Goal: Task Accomplishment & Management: Manage account settings

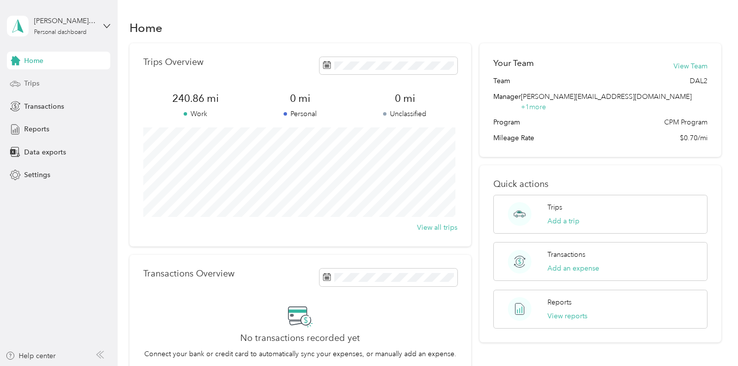
click at [44, 86] on div "Trips" at bounding box center [58, 84] width 103 height 18
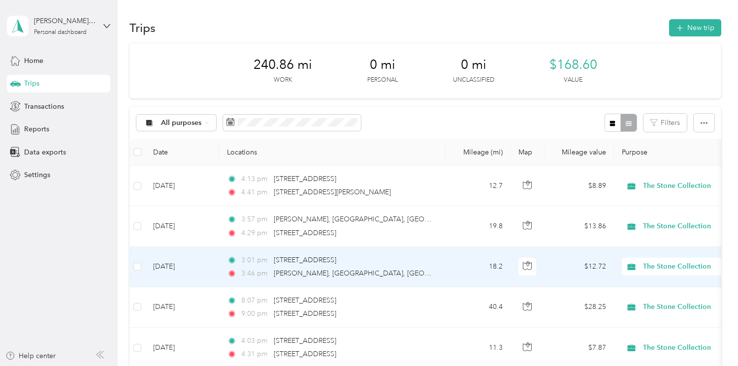
click at [451, 277] on td "18.2" at bounding box center [477, 267] width 65 height 40
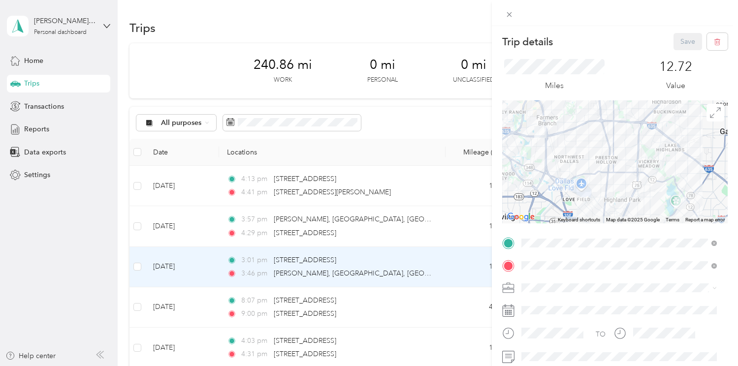
click at [449, 233] on div "Trip details Save This trip cannot be edited because it is either under review,…" at bounding box center [369, 183] width 738 height 366
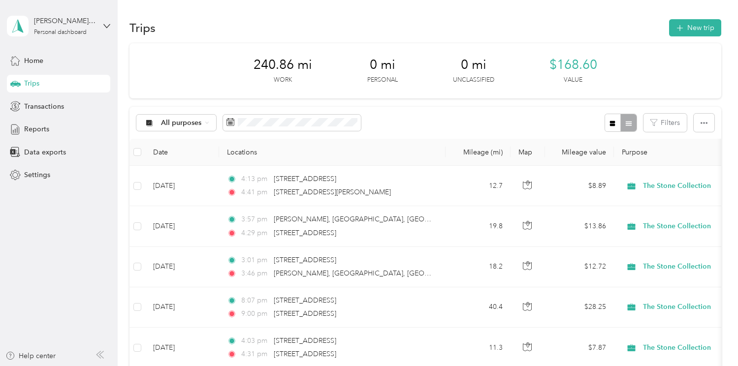
click at [441, 224] on td "3:57 pm [PERSON_NAME], [GEOGRAPHIC_DATA], [GEOGRAPHIC_DATA], [GEOGRAPHIC_DATA] …" at bounding box center [332, 226] width 226 height 40
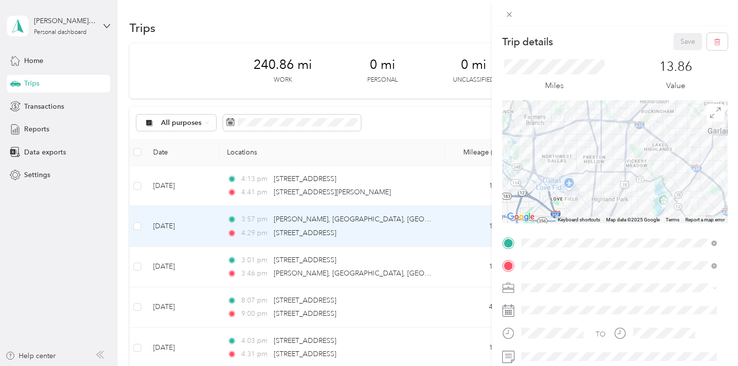
click at [442, 275] on div "Trip details Save This trip cannot be edited because it is either under review,…" at bounding box center [369, 183] width 738 height 366
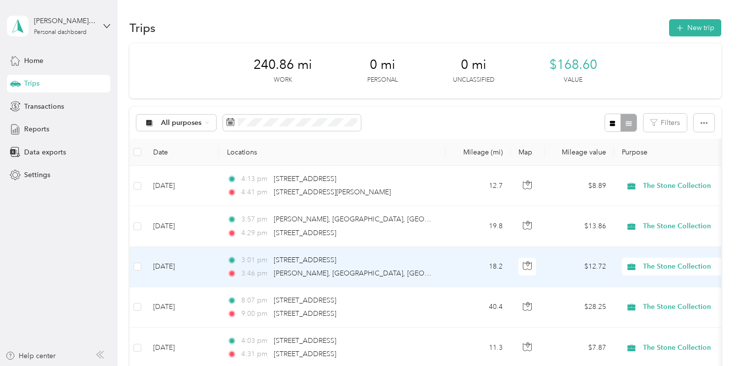
click at [439, 260] on td "3:01 pm 11949–[STREET_ADDRESS] 3:46 pm [PERSON_NAME], [GEOGRAPHIC_DATA], [GEOGR…" at bounding box center [332, 267] width 226 height 40
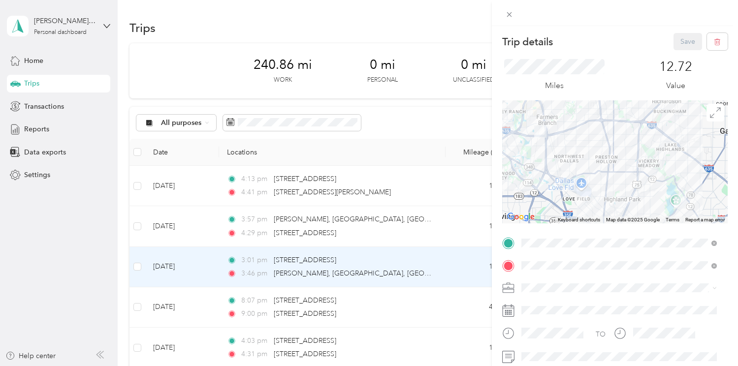
click at [439, 238] on div "Trip details Save This trip cannot be edited because it is either under review,…" at bounding box center [369, 183] width 738 height 366
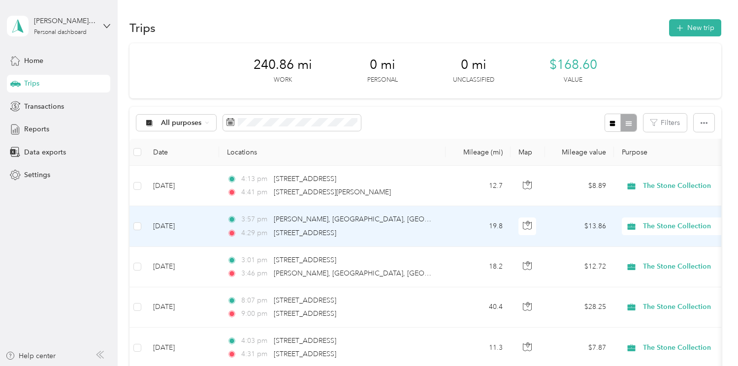
click at [438, 232] on td "3:57 pm [PERSON_NAME], [GEOGRAPHIC_DATA], [GEOGRAPHIC_DATA], [GEOGRAPHIC_DATA] …" at bounding box center [332, 226] width 226 height 40
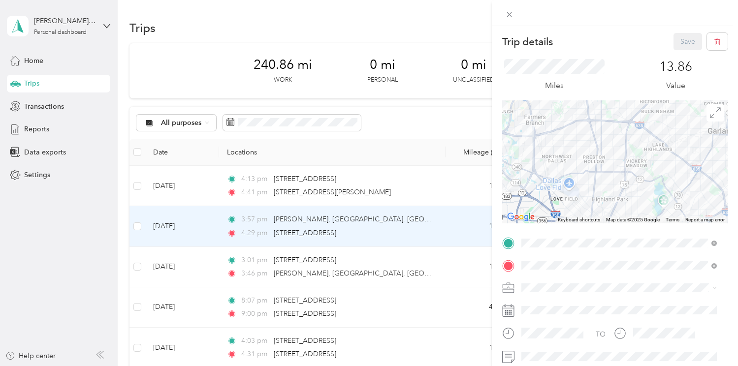
click at [438, 266] on div "Trip details Save This trip cannot be edited because it is either under review,…" at bounding box center [369, 183] width 738 height 366
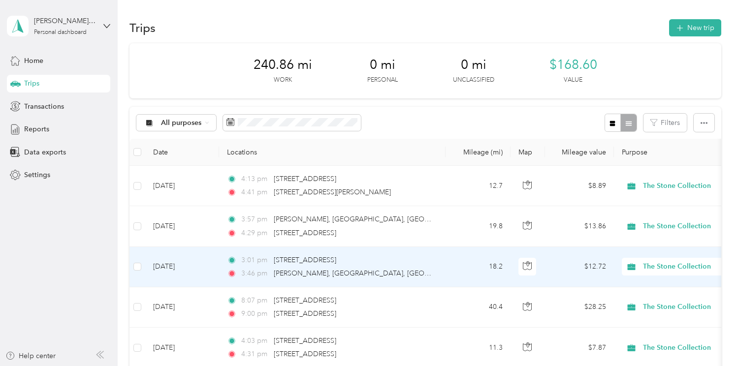
click at [438, 266] on td "3:01 pm 11949–[STREET_ADDRESS] 3:46 pm [PERSON_NAME], [GEOGRAPHIC_DATA], [GEOGR…" at bounding box center [332, 267] width 226 height 40
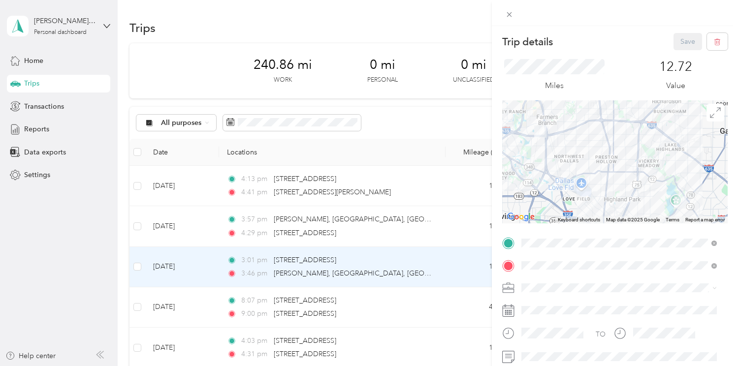
click at [442, 232] on div "Trip details Save This trip cannot be edited because it is either under review,…" at bounding box center [369, 183] width 738 height 366
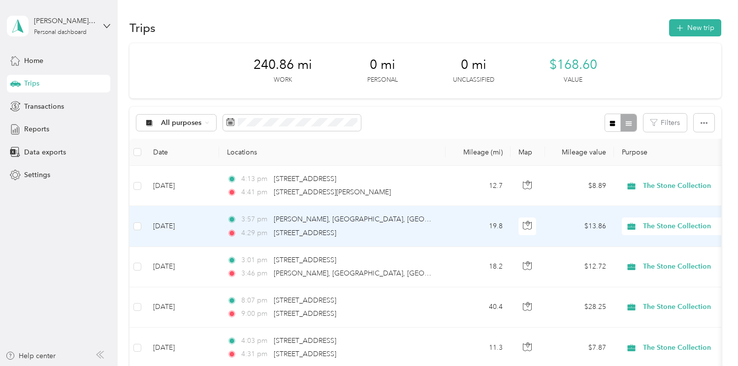
click at [442, 225] on td "3:57 pm [PERSON_NAME], [GEOGRAPHIC_DATA], [GEOGRAPHIC_DATA], [GEOGRAPHIC_DATA] …" at bounding box center [332, 226] width 226 height 40
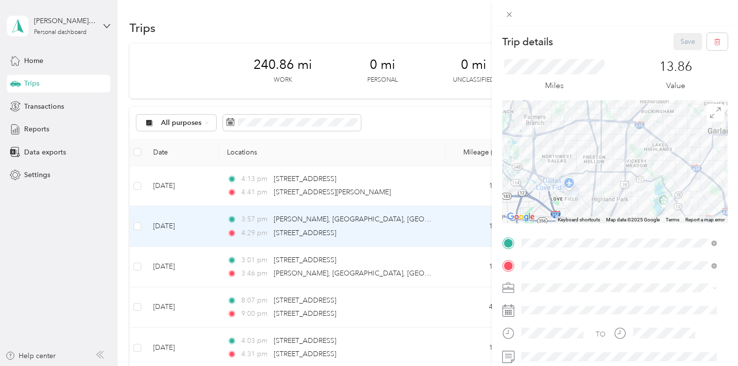
click at [438, 182] on div "Trip details Save This trip cannot be edited because it is either under review,…" at bounding box center [369, 183] width 738 height 366
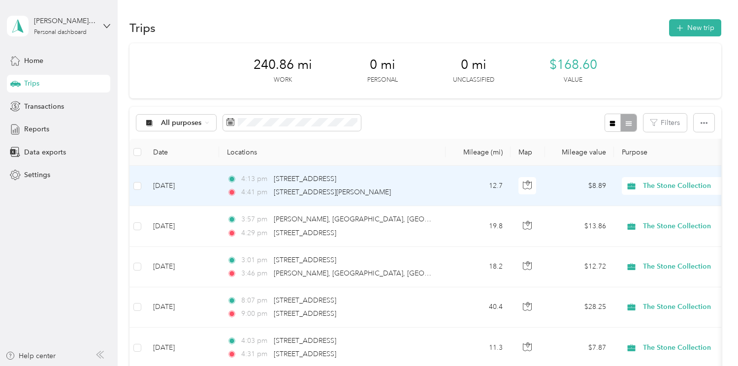
click at [437, 186] on td "4:13 pm [STREET_ADDRESS] 4:41 pm [STREET_ADDRESS][PERSON_NAME]" at bounding box center [332, 186] width 226 height 40
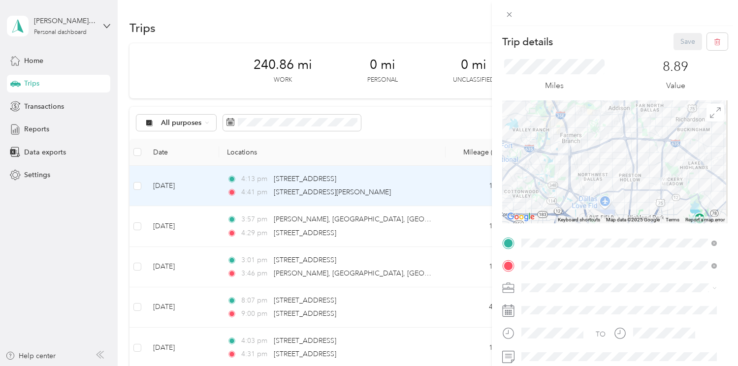
click at [391, 119] on div "Trip details Save This trip cannot be edited because it is either under review,…" at bounding box center [369, 183] width 738 height 366
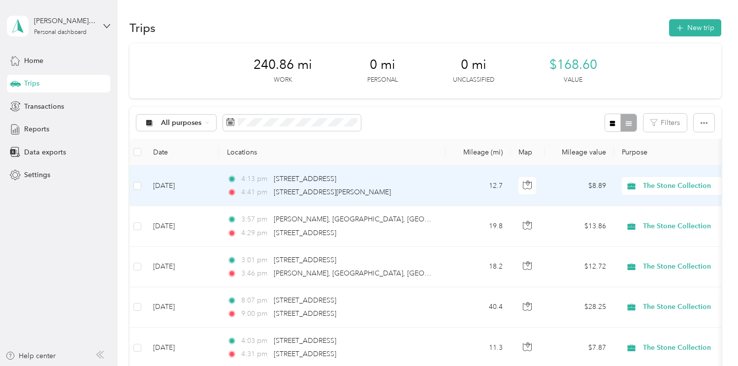
click at [441, 193] on td "4:13 pm [STREET_ADDRESS] 4:41 pm [STREET_ADDRESS][PERSON_NAME]" at bounding box center [332, 186] width 226 height 40
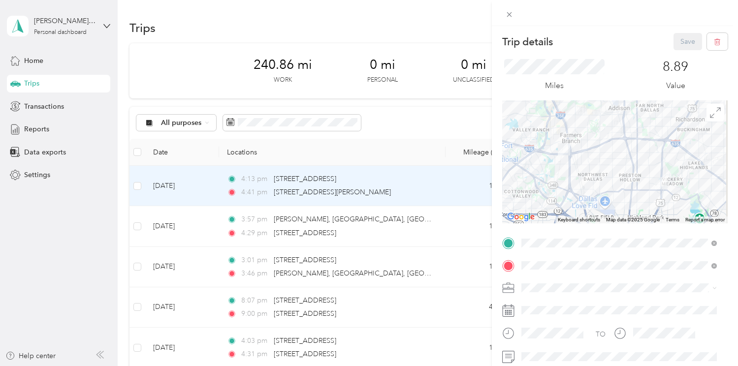
click at [412, 116] on div "Trip details Save This trip cannot be edited because it is either under review,…" at bounding box center [369, 183] width 738 height 366
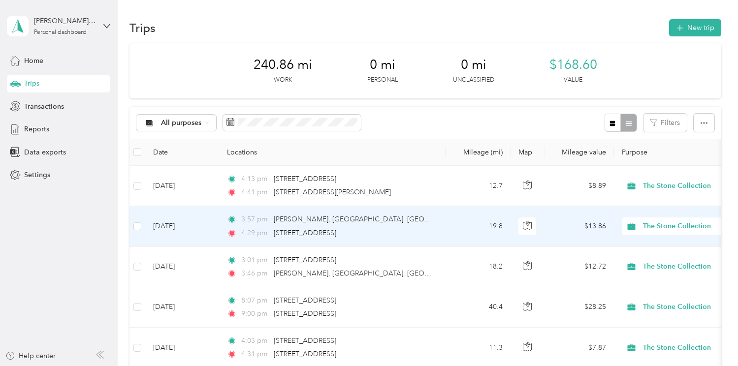
click at [457, 219] on td "19.8" at bounding box center [477, 226] width 65 height 40
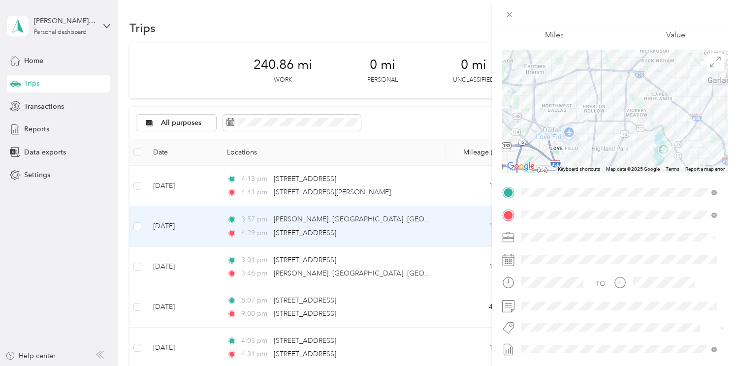
scroll to position [128, 0]
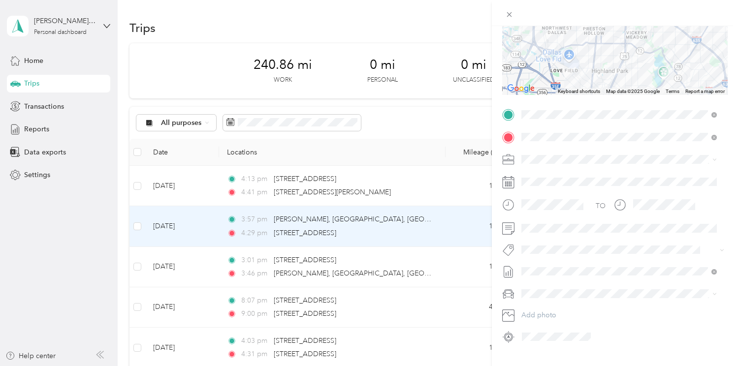
click at [428, 279] on div "Trip details Save This trip cannot be edited because it is either under review,…" at bounding box center [369, 183] width 738 height 366
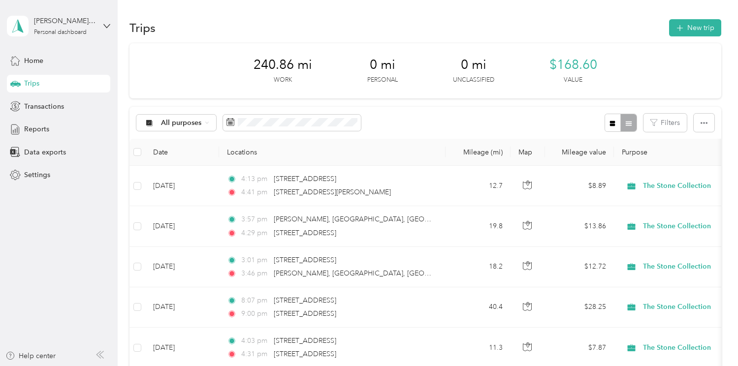
click at [442, 267] on td "3:01 pm 11949–[STREET_ADDRESS] 3:46 pm [PERSON_NAME], [GEOGRAPHIC_DATA], [GEOGR…" at bounding box center [332, 267] width 226 height 40
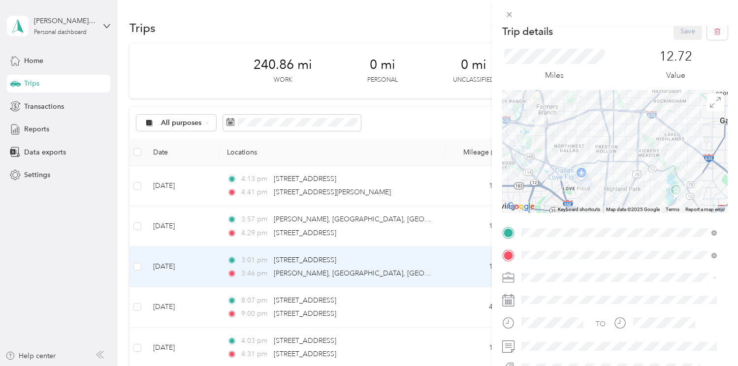
scroll to position [101, 0]
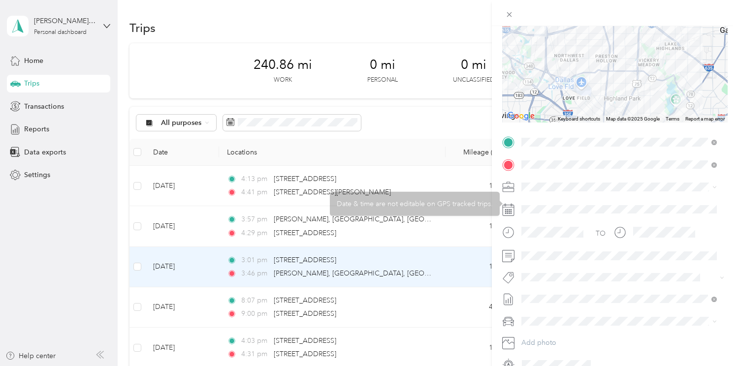
click at [426, 181] on div "Trip details Save This trip cannot be edited because it is either under review,…" at bounding box center [369, 183] width 738 height 366
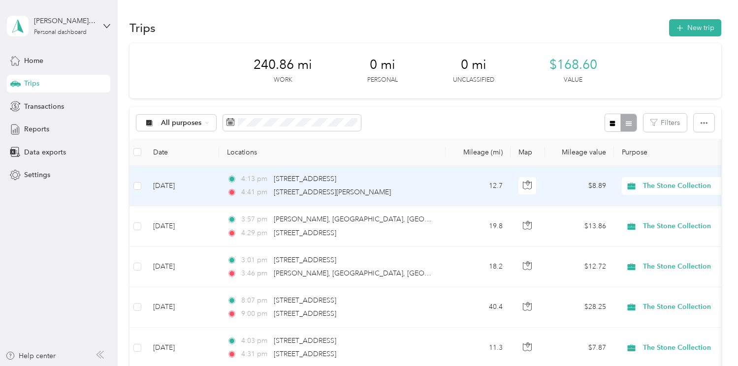
click at [430, 195] on div "4:41 pm [STREET_ADDRESS][PERSON_NAME]" at bounding box center [330, 192] width 207 height 11
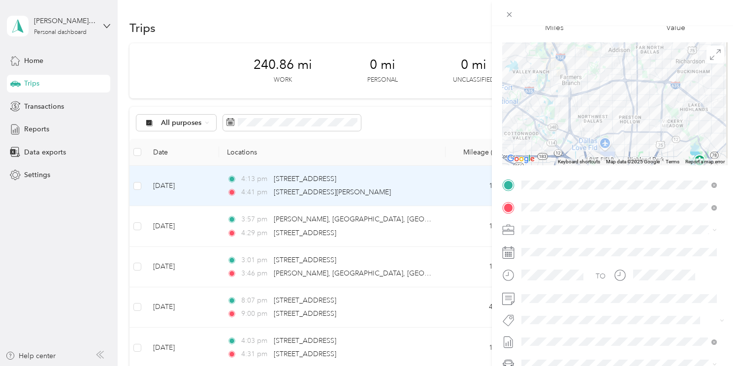
scroll to position [57, 0]
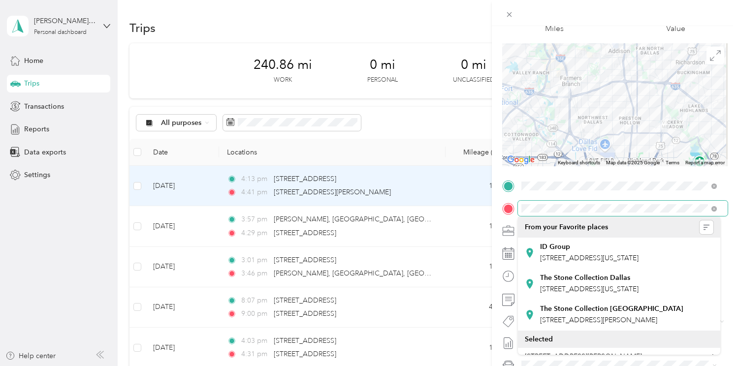
click at [509, 209] on div at bounding box center [614, 209] width 225 height 16
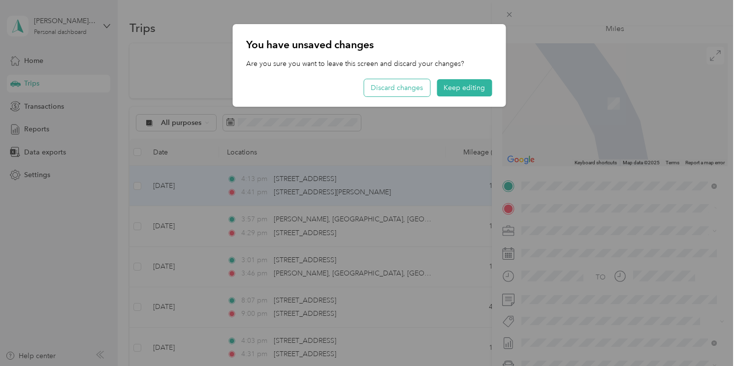
click at [389, 92] on button "Discard changes" at bounding box center [397, 87] width 66 height 17
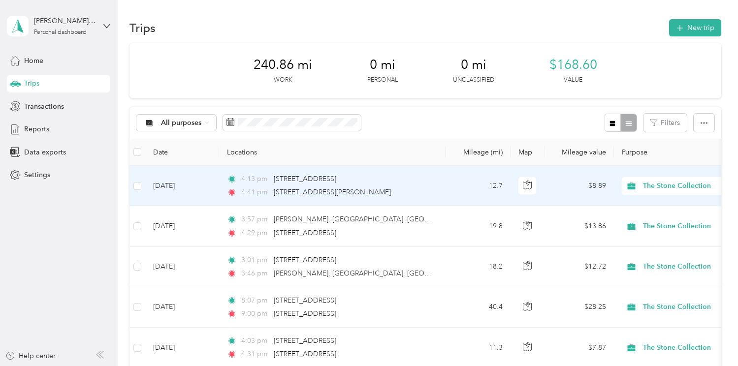
click at [457, 201] on td "12.7" at bounding box center [477, 186] width 65 height 40
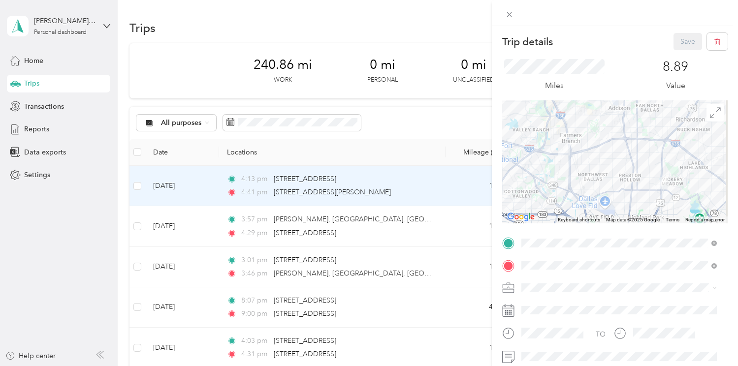
click at [638, 136] on span "[STREET_ADDRESS][US_STATE]" at bounding box center [589, 138] width 98 height 8
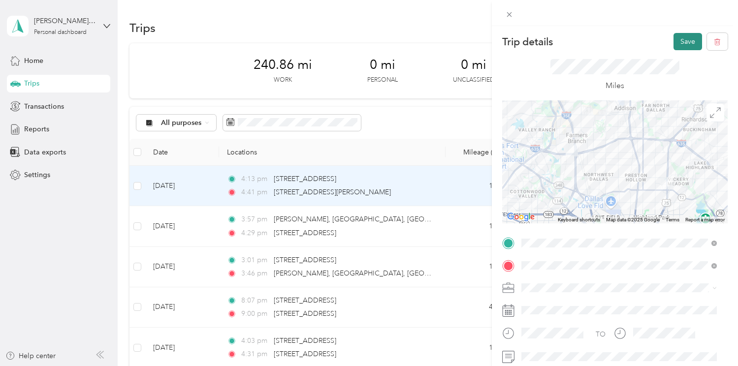
click at [676, 41] on button "Save" at bounding box center [687, 41] width 29 height 17
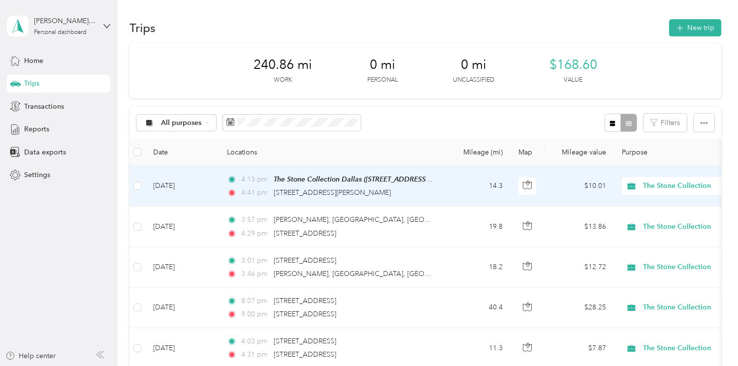
click at [412, 190] on div "4:41 pm [STREET_ADDRESS][PERSON_NAME]" at bounding box center [330, 193] width 207 height 11
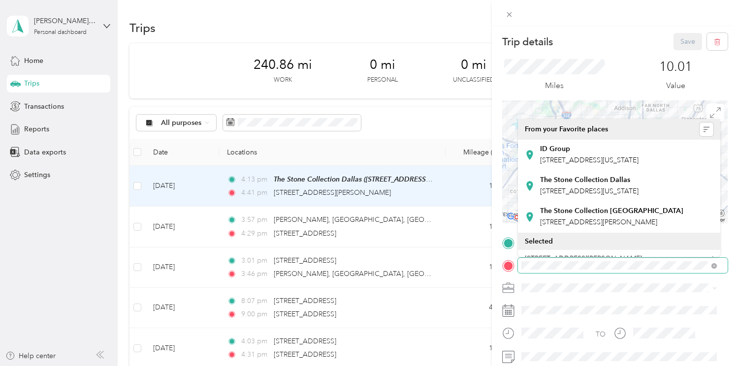
click at [498, 262] on form "Trip details Save This trip cannot be edited because it is either under review,…" at bounding box center [615, 253] width 246 height 440
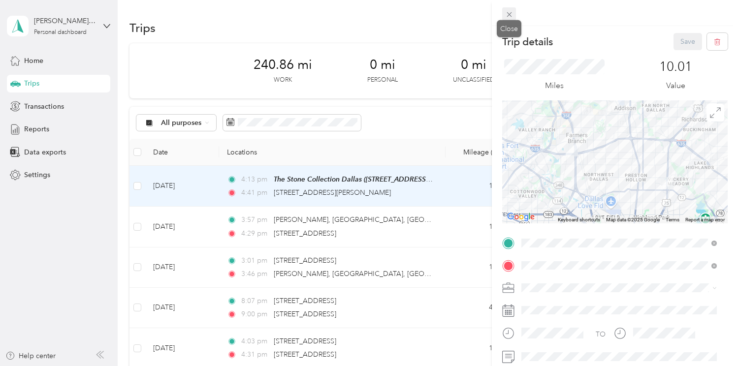
click at [509, 14] on icon at bounding box center [509, 14] width 5 height 5
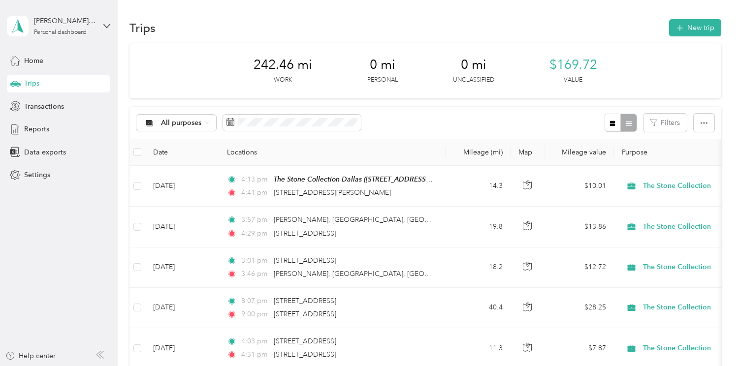
click at [633, 27] on div "Trips New trip" at bounding box center [424, 27] width 591 height 21
click at [716, 30] on button "New trip" at bounding box center [695, 27] width 52 height 17
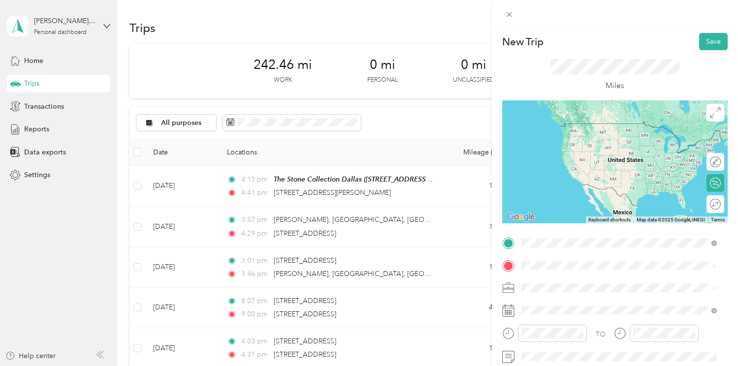
click at [638, 283] on span "[STREET_ADDRESS][US_STATE]" at bounding box center [589, 278] width 98 height 9
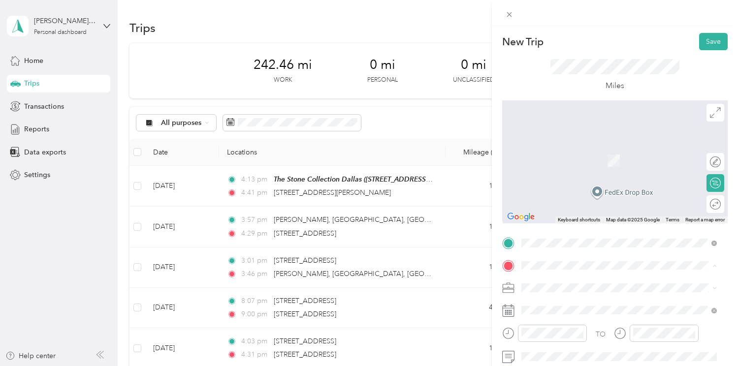
click at [633, 160] on span "[STREET_ADDRESS][US_STATE]" at bounding box center [589, 160] width 98 height 8
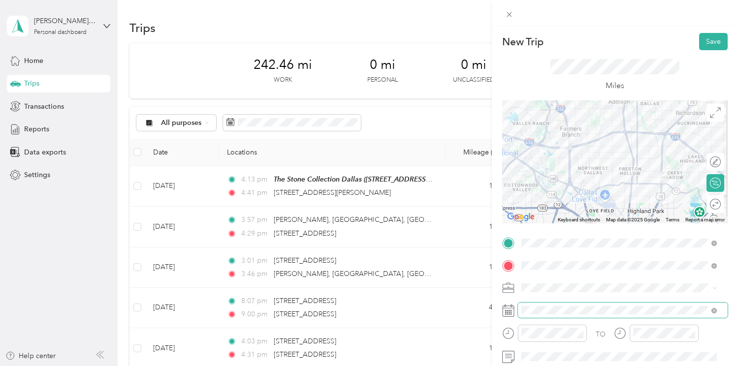
scroll to position [2, 0]
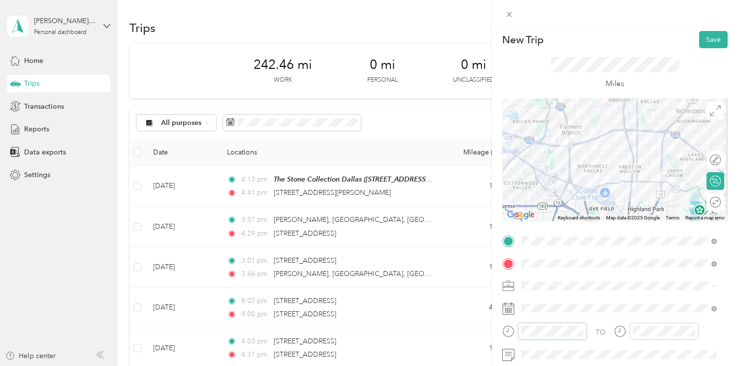
click at [501, 330] on form "New Trip Save This trip cannot be edited because it is either under review, app…" at bounding box center [615, 251] width 246 height 440
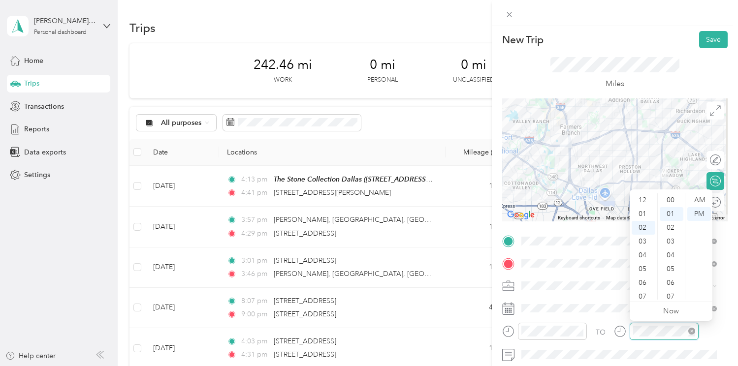
scroll to position [14, 0]
click at [601, 330] on div "TO" at bounding box center [614, 335] width 225 height 24
click at [700, 215] on div "PM" at bounding box center [699, 214] width 24 height 14
click at [725, 221] on form "New Trip Save This trip cannot be edited because it is either under review, app…" at bounding box center [615, 251] width 246 height 440
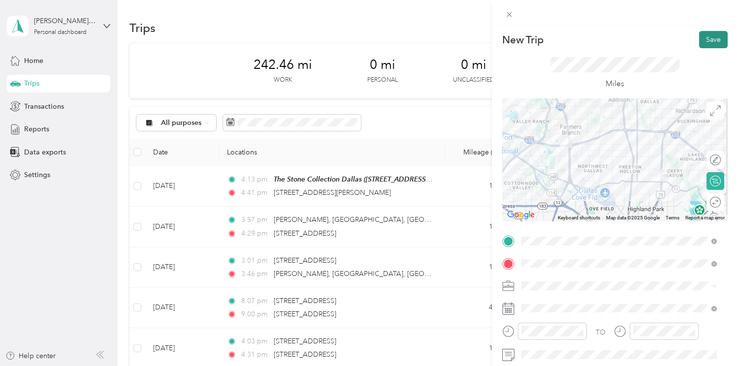
click at [710, 40] on button "Save" at bounding box center [713, 39] width 29 height 17
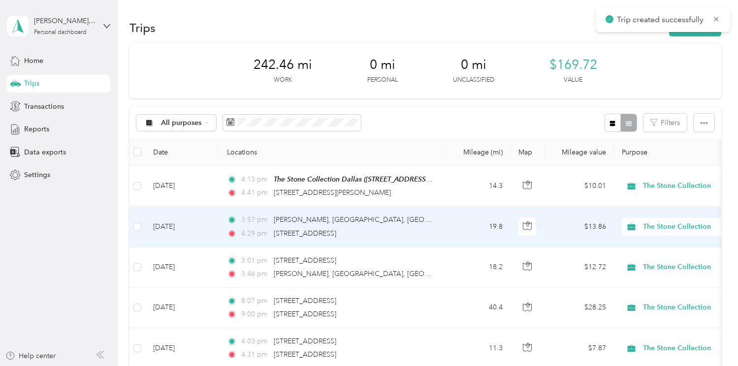
click at [455, 231] on td "19.8" at bounding box center [477, 227] width 65 height 40
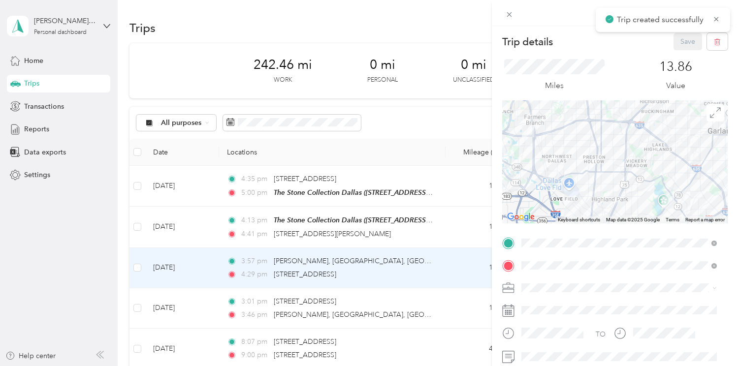
click at [443, 223] on div "Trip details Save This trip cannot be edited because it is either under review,…" at bounding box center [369, 183] width 738 height 366
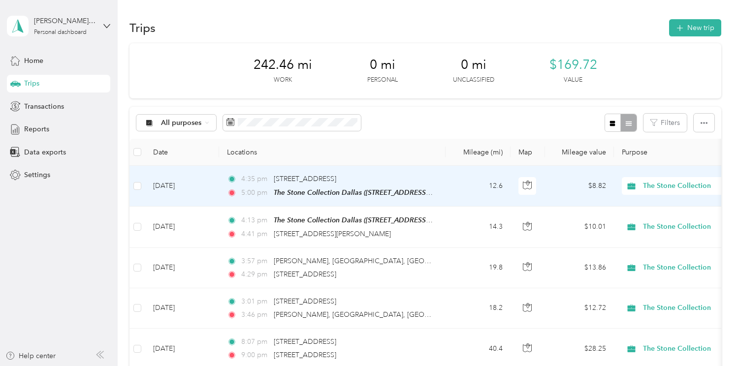
click at [439, 196] on td "4:35 pm [STREET_ADDRESS] 5:00 pm The Stone Collection [GEOGRAPHIC_DATA] ([STREE…" at bounding box center [332, 186] width 226 height 41
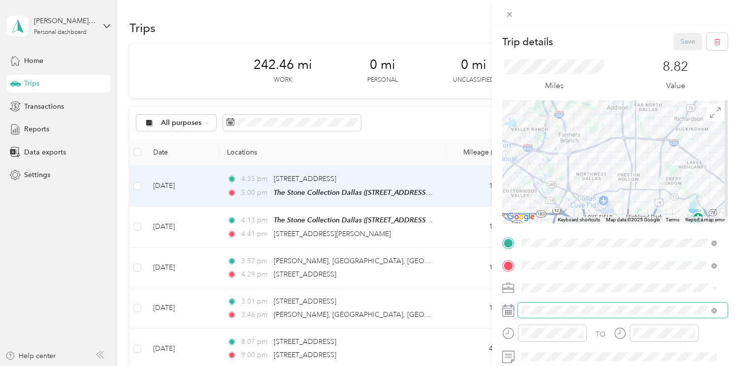
click at [568, 304] on span at bounding box center [623, 311] width 210 height 16
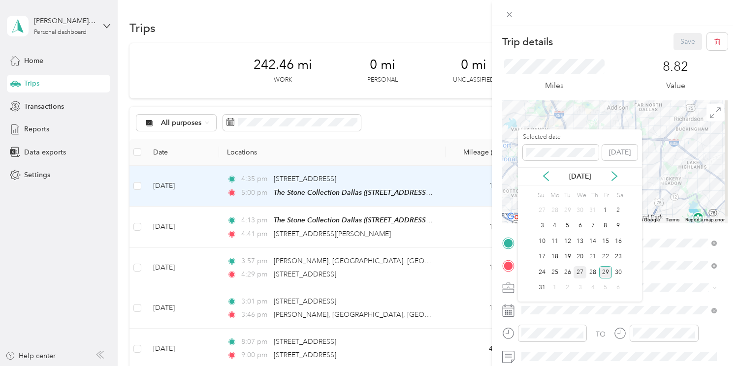
click at [581, 272] on div "27" at bounding box center [579, 272] width 13 height 12
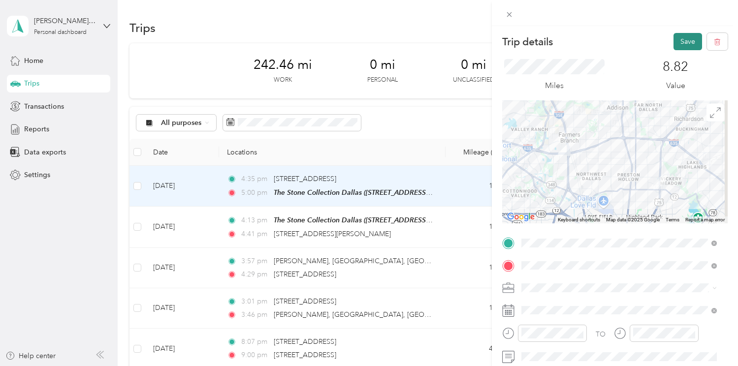
click at [683, 40] on button "Save" at bounding box center [687, 41] width 29 height 17
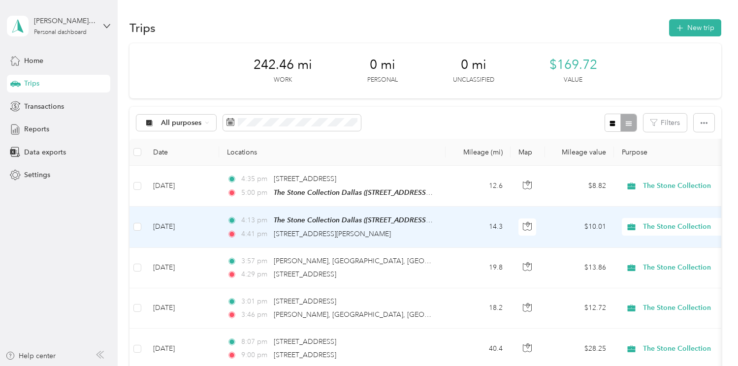
click at [439, 233] on td "4:13 pm The Stone Collection [GEOGRAPHIC_DATA] ([STREET_ADDRESS][US_STATE]) 4:4…" at bounding box center [332, 227] width 226 height 41
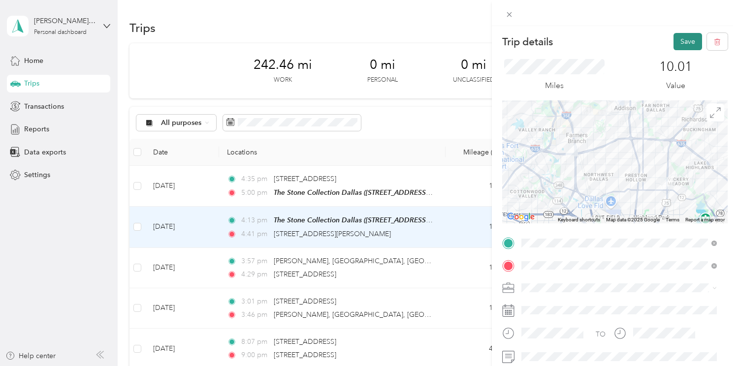
click at [682, 43] on button "Save" at bounding box center [687, 41] width 29 height 17
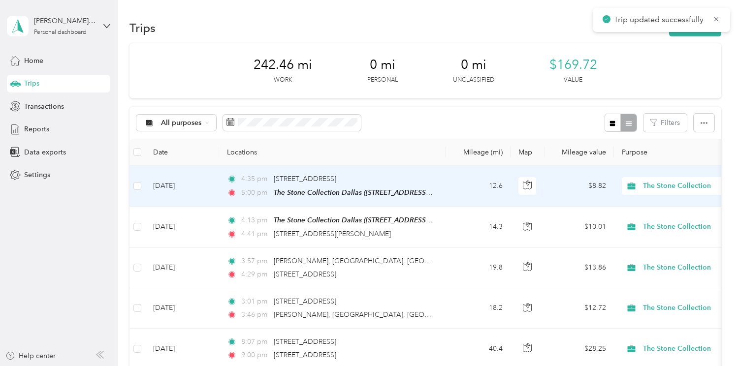
click at [447, 190] on td "12.6" at bounding box center [477, 186] width 65 height 41
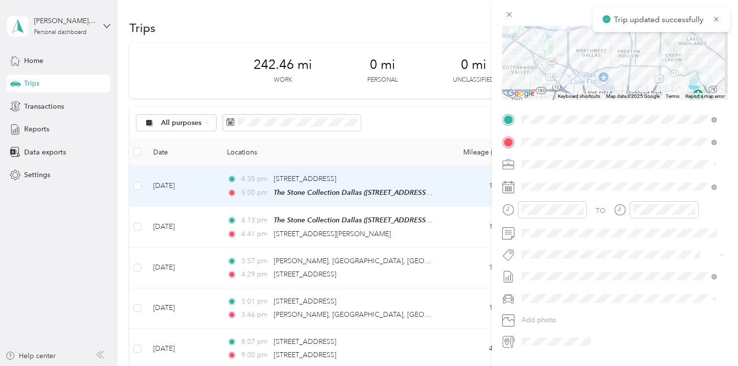
scroll to position [131, 0]
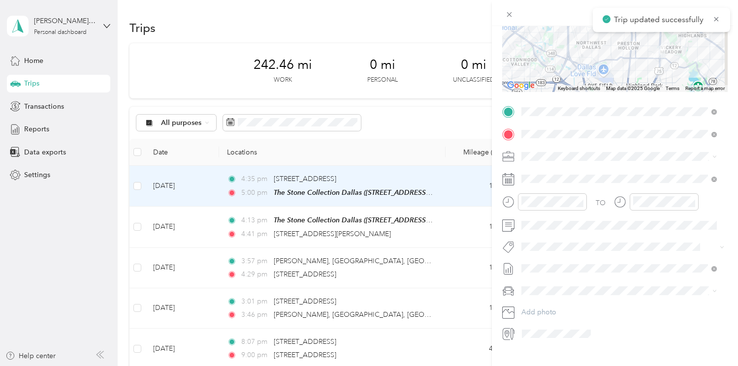
click at [571, 236] on div "TO Add photo" at bounding box center [614, 223] width 225 height 238
click at [567, 229] on span at bounding box center [623, 226] width 210 height 16
click at [500, 192] on form "Trip details Save This trip cannot be edited because it is either under review,…" at bounding box center [615, 122] width 246 height 440
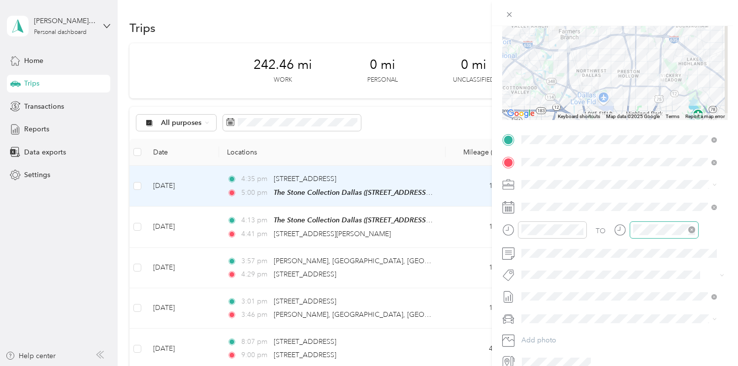
scroll to position [0, 0]
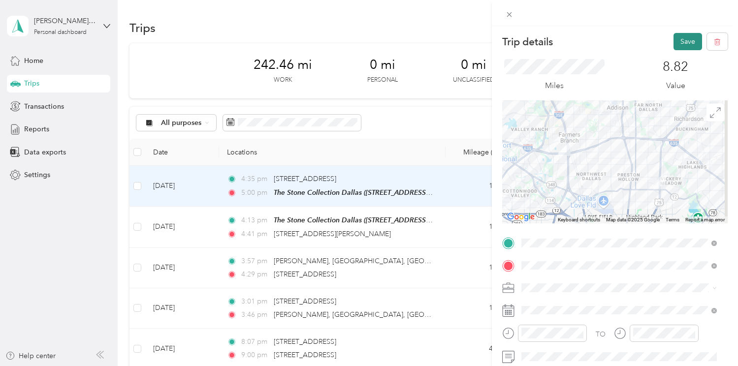
click at [685, 42] on button "Save" at bounding box center [687, 41] width 29 height 17
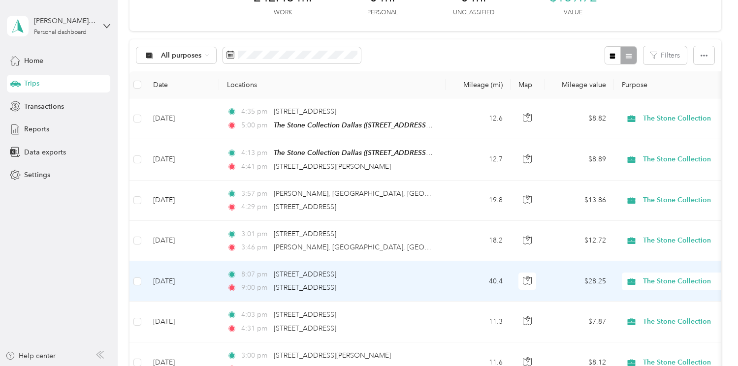
scroll to position [68, 0]
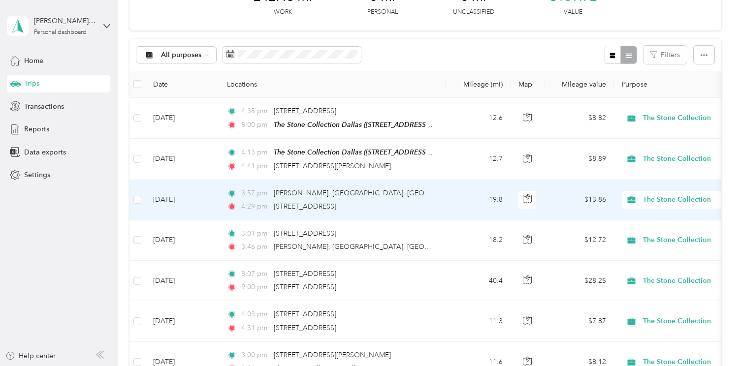
click at [443, 200] on td "3:57 pm [PERSON_NAME], [GEOGRAPHIC_DATA], [GEOGRAPHIC_DATA], [GEOGRAPHIC_DATA] …" at bounding box center [332, 200] width 226 height 40
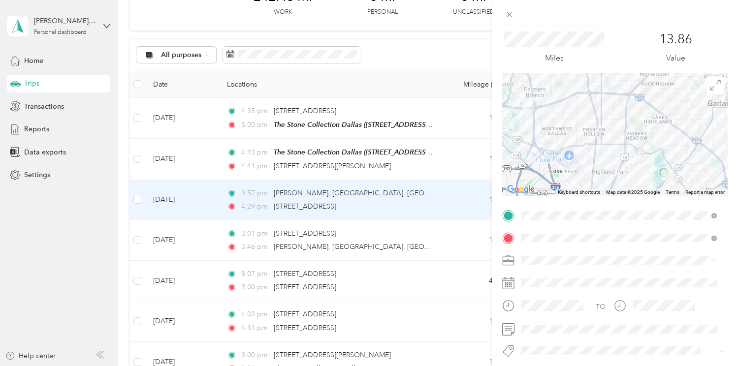
scroll to position [88, 0]
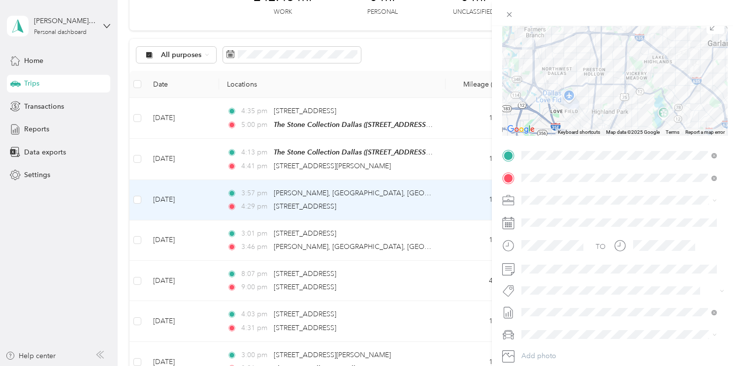
click at [426, 235] on div "Trip details Save This trip cannot be edited because it is either under review,…" at bounding box center [369, 183] width 738 height 366
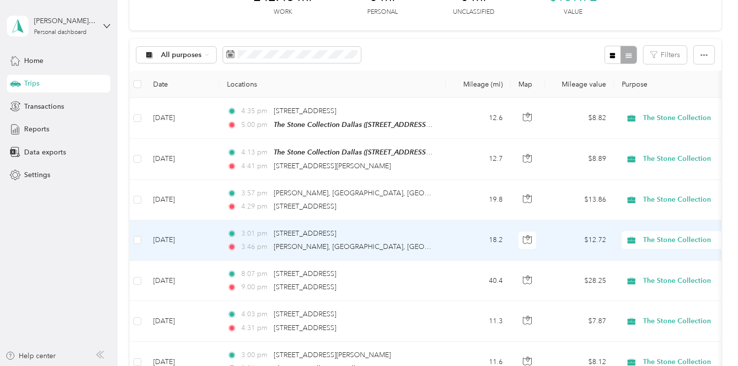
click at [465, 246] on td "18.2" at bounding box center [477, 241] width 65 height 40
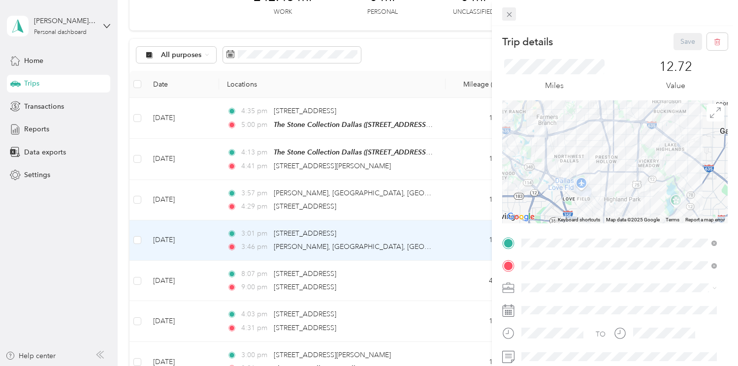
click at [507, 15] on icon at bounding box center [509, 14] width 8 height 8
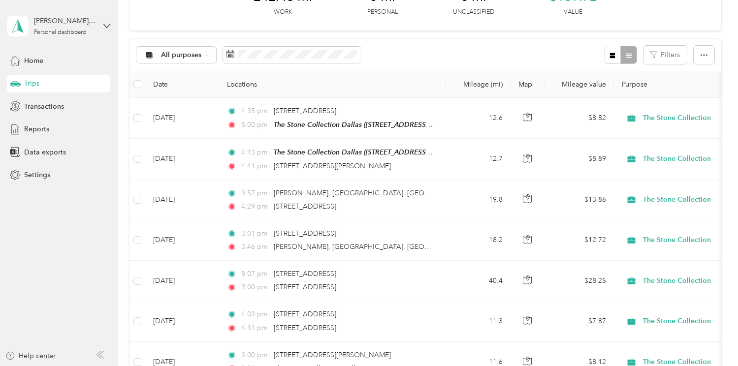
click at [514, 45] on div "All purposes Filters" at bounding box center [424, 55] width 591 height 32
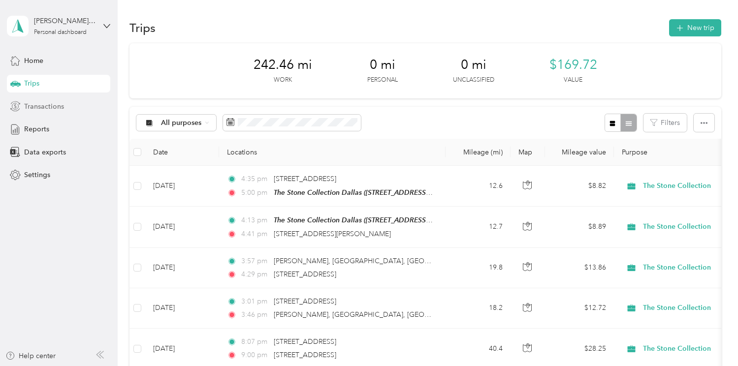
click at [53, 102] on span "Transactions" at bounding box center [44, 106] width 40 height 10
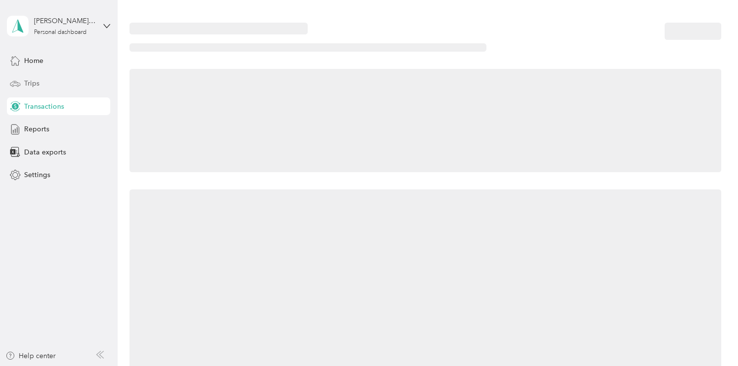
click at [52, 75] on div "Trips" at bounding box center [58, 84] width 103 height 18
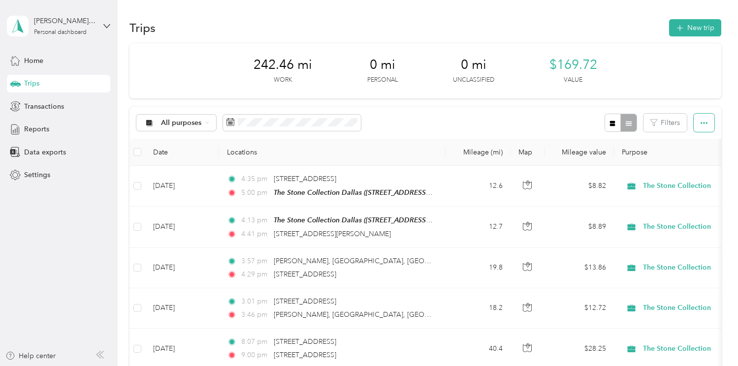
click at [700, 125] on icon "button" at bounding box center [703, 123] width 7 height 7
click at [694, 158] on span "Export" at bounding box center [687, 159] width 21 height 8
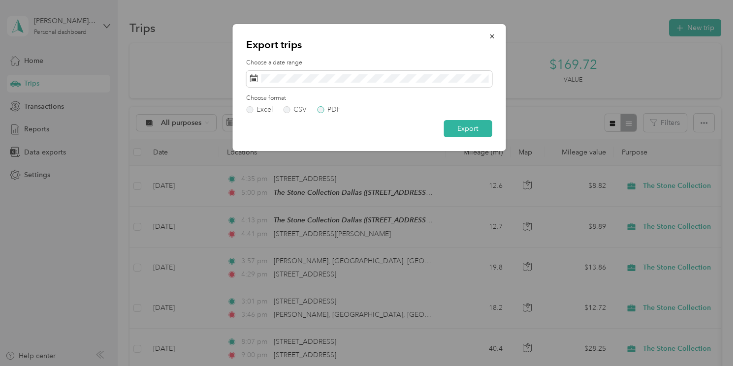
click at [328, 108] on div "PDF" at bounding box center [333, 109] width 13 height 7
click at [465, 127] on button "Export" at bounding box center [467, 128] width 48 height 17
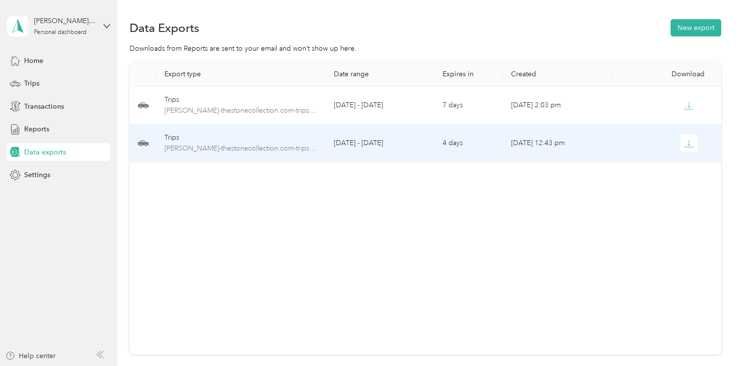
click at [441, 160] on td "4 days" at bounding box center [469, 144] width 68 height 38
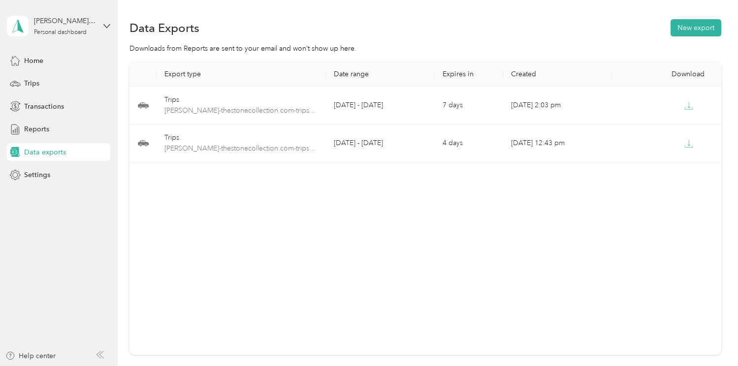
click at [603, 218] on div "Export type Date range Expires in Created Download Trips [PERSON_NAME]-thestone…" at bounding box center [424, 208] width 591 height 293
click at [49, 58] on div "Home" at bounding box center [58, 61] width 103 height 18
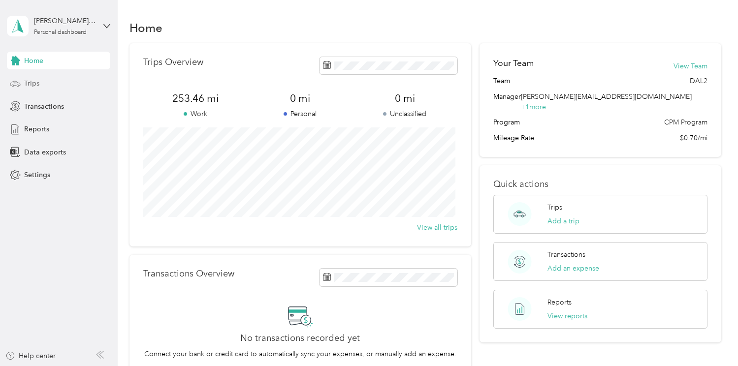
click at [55, 85] on div "Trips" at bounding box center [58, 84] width 103 height 18
